Goal: Check status: Check status

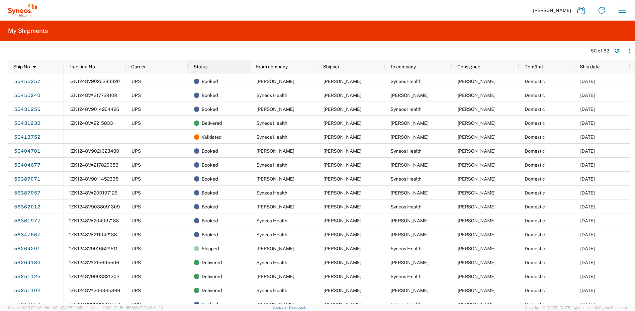
click at [222, 70] on div "Status" at bounding box center [221, 66] width 54 height 11
click at [222, 70] on div "Status 1" at bounding box center [221, 66] width 54 height 11
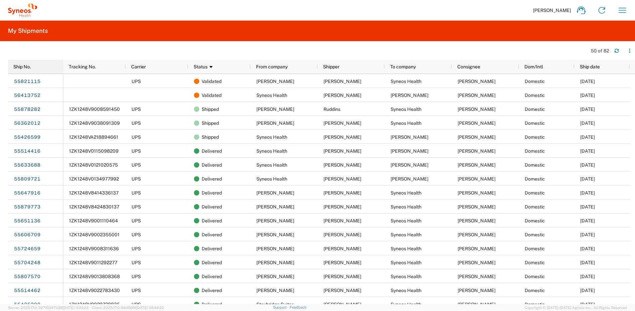
click at [37, 69] on div "Ship No." at bounding box center [37, 66] width 48 height 11
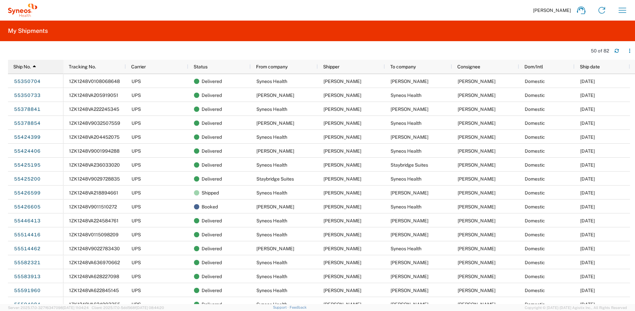
click at [44, 67] on div "Ship No. 1" at bounding box center [37, 66] width 48 height 11
